Goal: Communication & Community: Share content

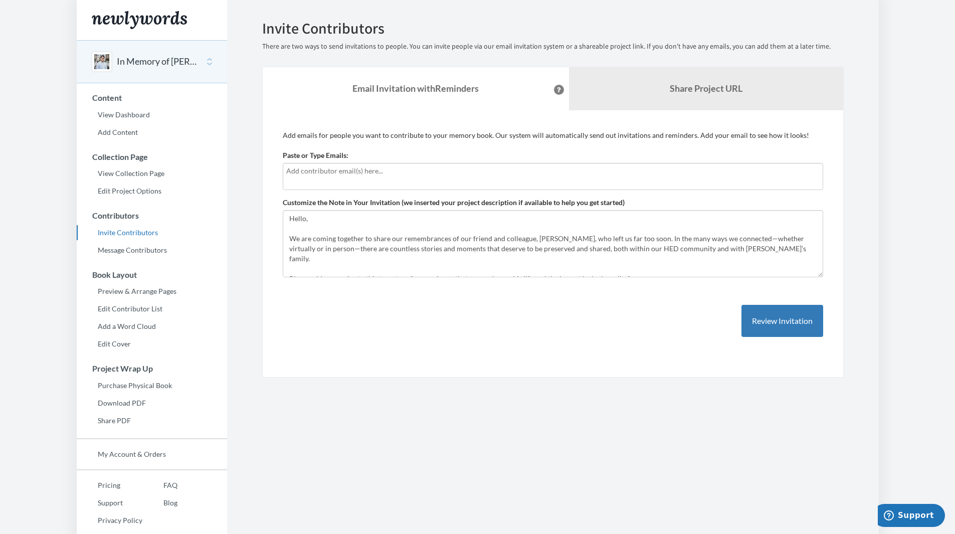
click at [159, 64] on button "In Memory of [PERSON_NAME]" at bounding box center [157, 61] width 81 height 13
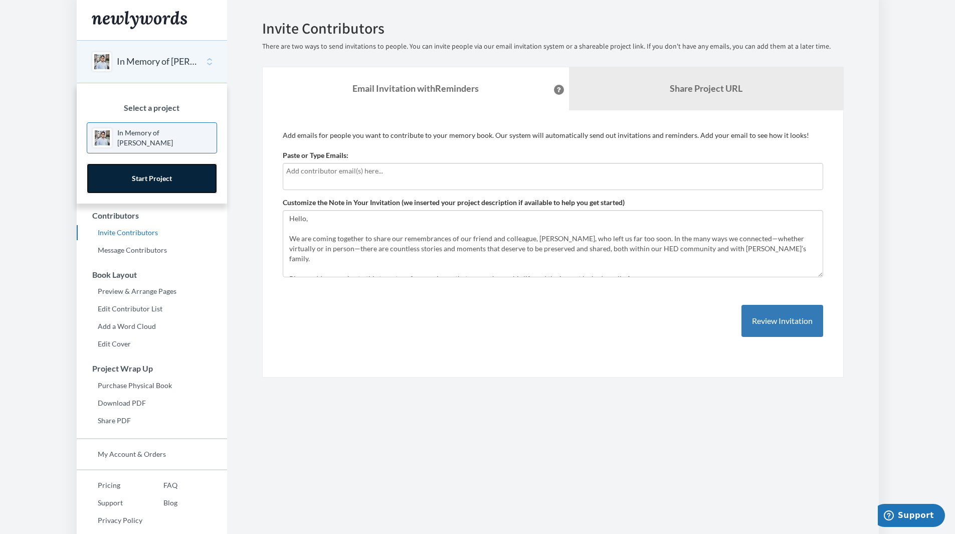
click at [145, 175] on link "Start Project" at bounding box center [152, 178] width 130 height 30
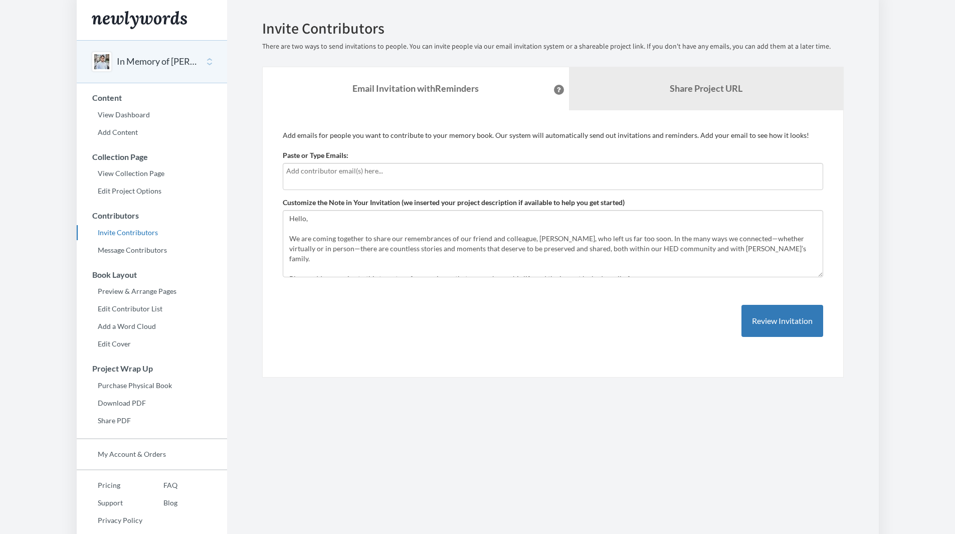
click at [136, 61] on button "In Memory of [PERSON_NAME]" at bounding box center [157, 61] width 81 height 13
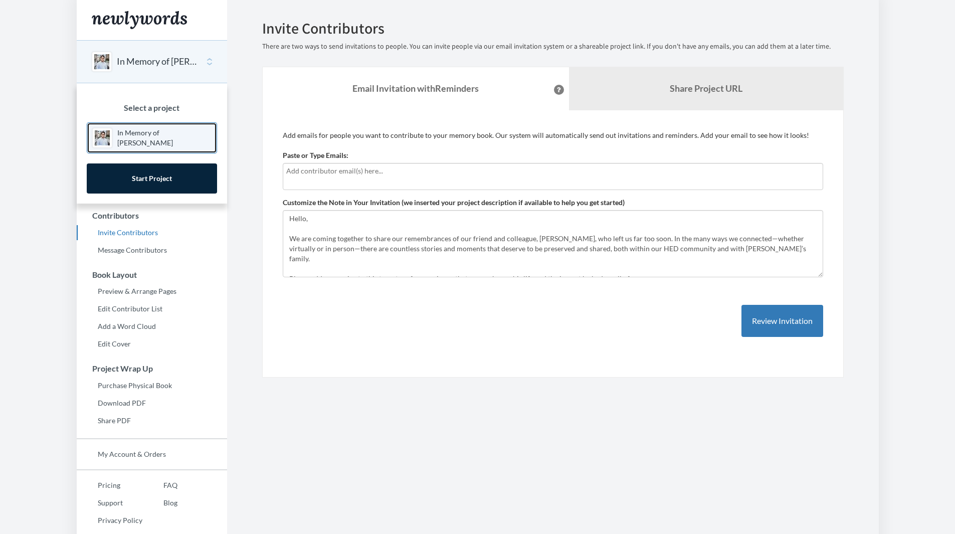
click at [121, 133] on p "In Memory of [PERSON_NAME]" at bounding box center [164, 138] width 94 height 20
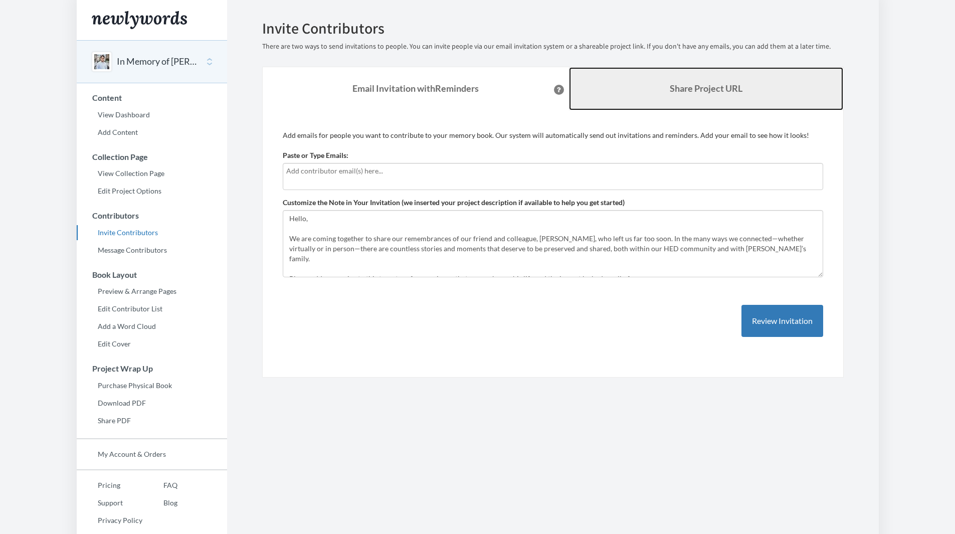
click at [708, 82] on link "Share Project URL" at bounding box center [706, 88] width 274 height 43
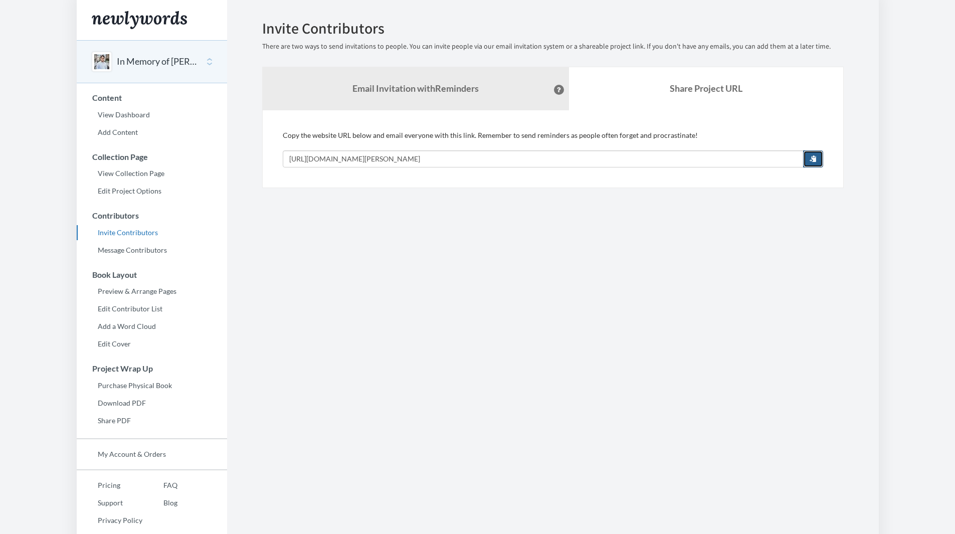
click at [810, 158] on span "button" at bounding box center [813, 158] width 7 height 7
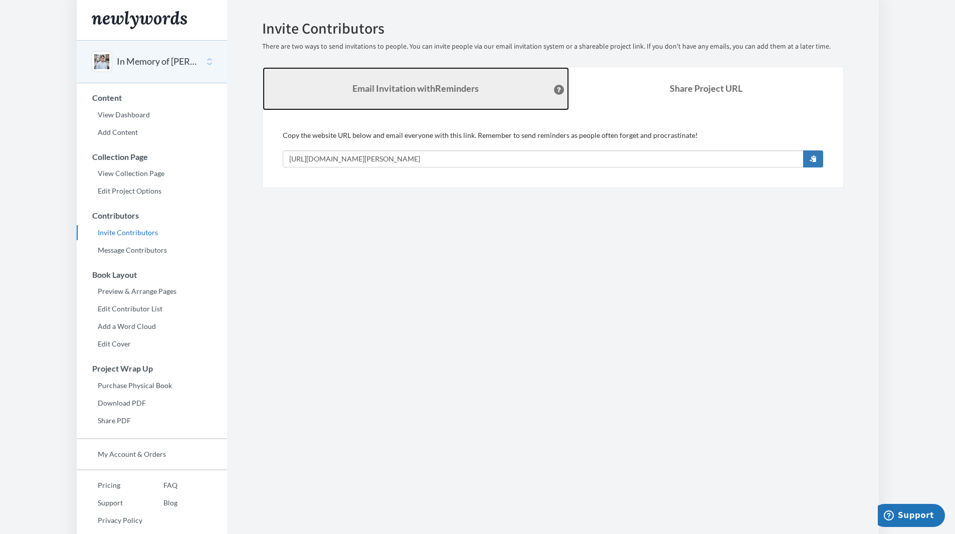
click at [461, 97] on link "Email Invitation with Reminders" at bounding box center [416, 88] width 306 height 43
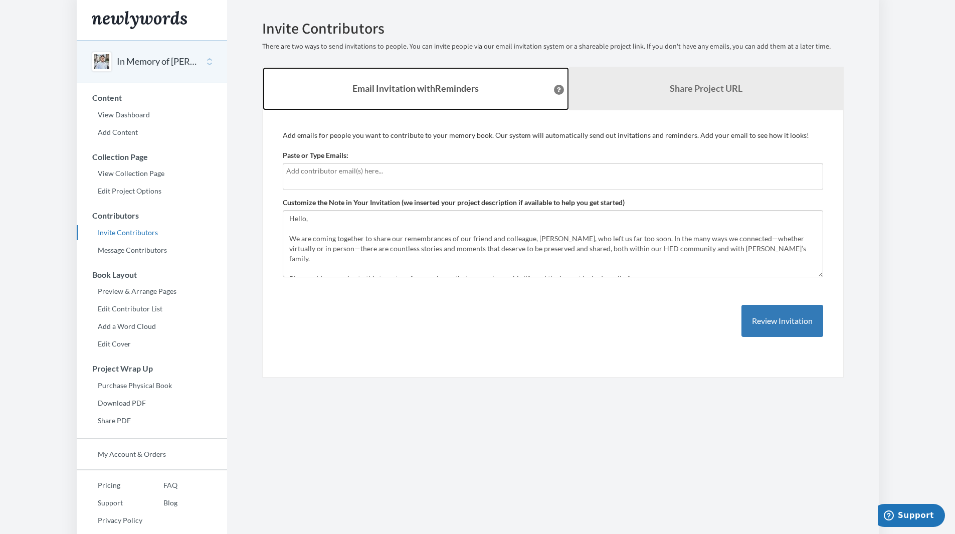
scroll to position [15, 0]
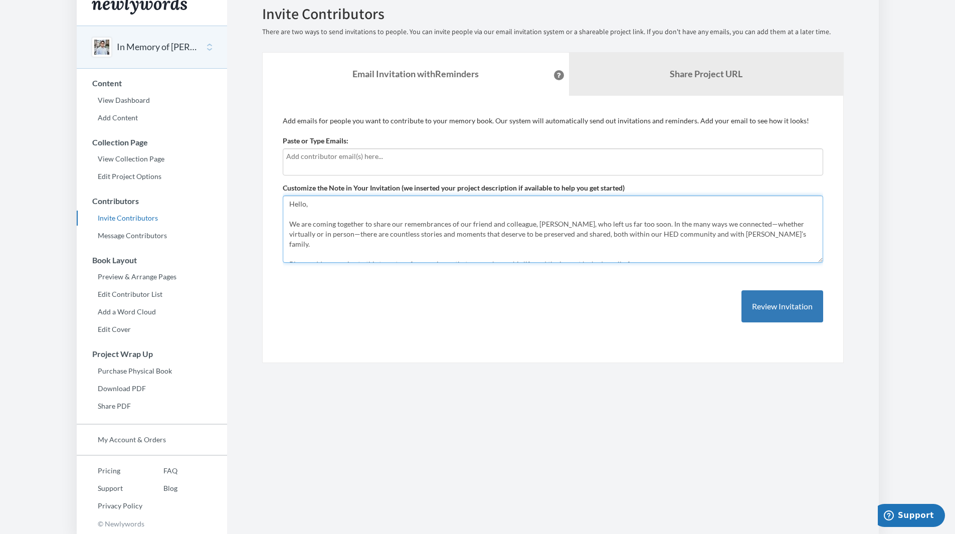
click at [708, 244] on textarea "Hello, We are coming together to share our remembrances of our friend and colle…" at bounding box center [553, 228] width 540 height 67
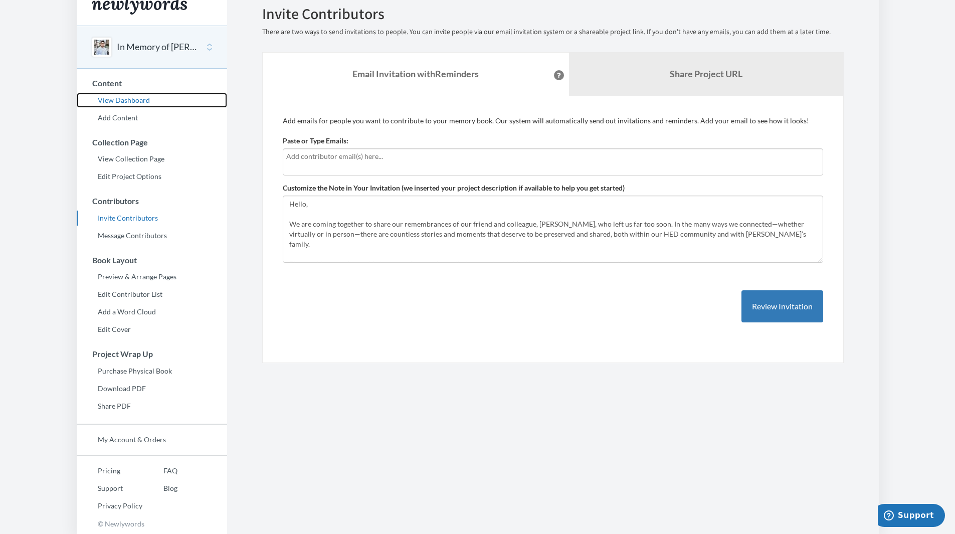
click at [142, 104] on link "View Dashboard" at bounding box center [152, 100] width 150 height 15
